Goal: Transaction & Acquisition: Purchase product/service

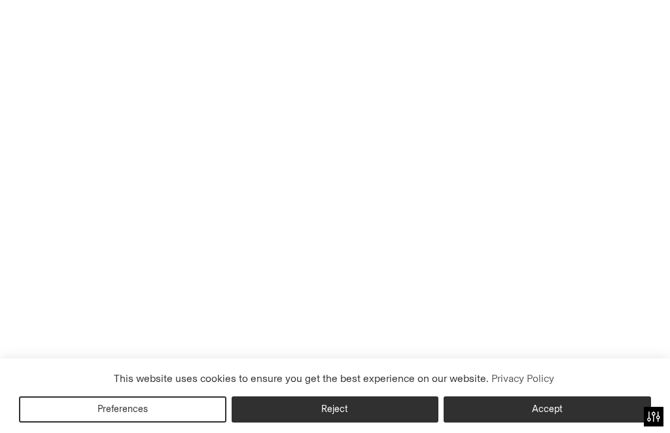
click at [579, 423] on button "Accept" at bounding box center [548, 410] width 208 height 26
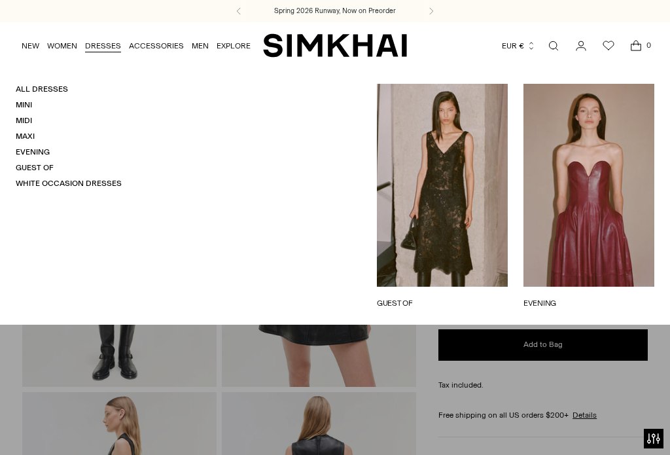
click at [100, 51] on link "DRESSES" at bounding box center [103, 45] width 36 height 29
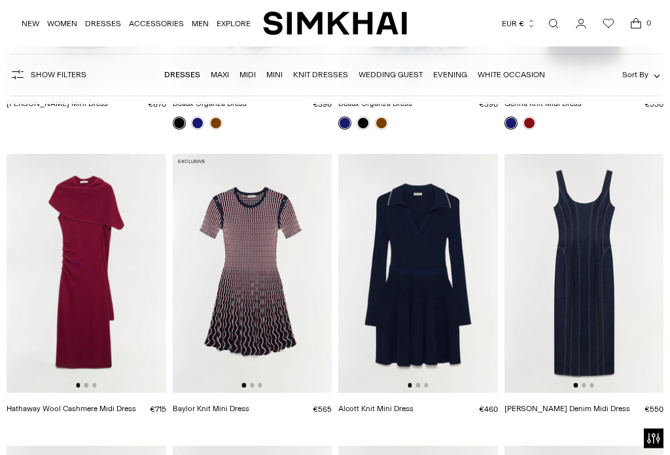
scroll to position [1801, 0]
